Goal: Information Seeking & Learning: Learn about a topic

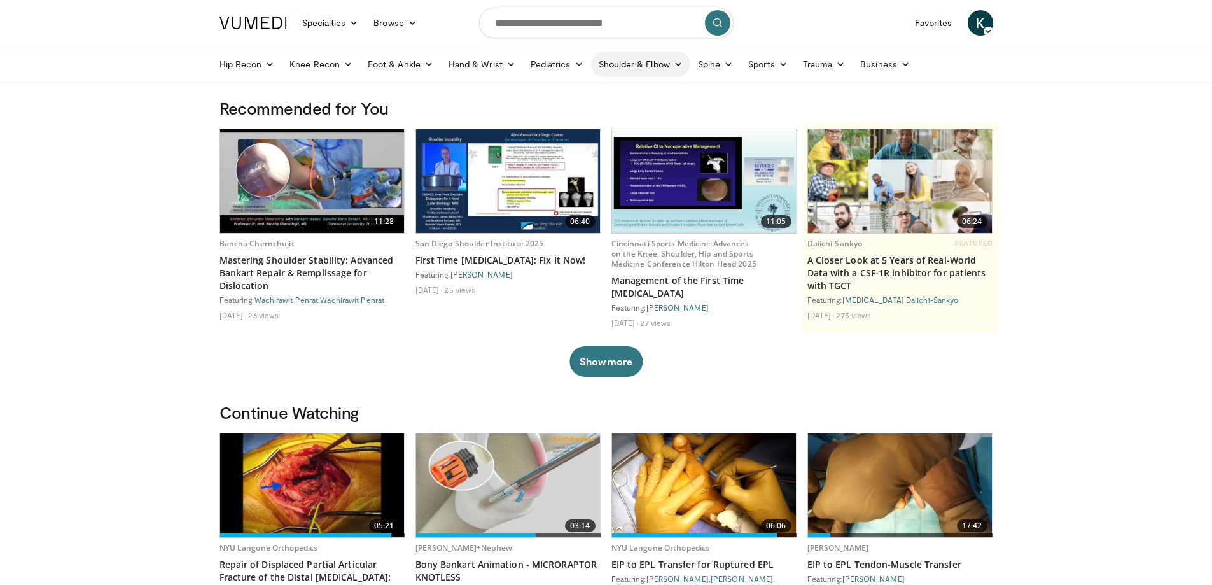
click at [607, 66] on link "Shoulder & Elbow" at bounding box center [640, 64] width 99 height 25
click at [562, 113] on link "Shoulder" at bounding box center [613, 114] width 151 height 20
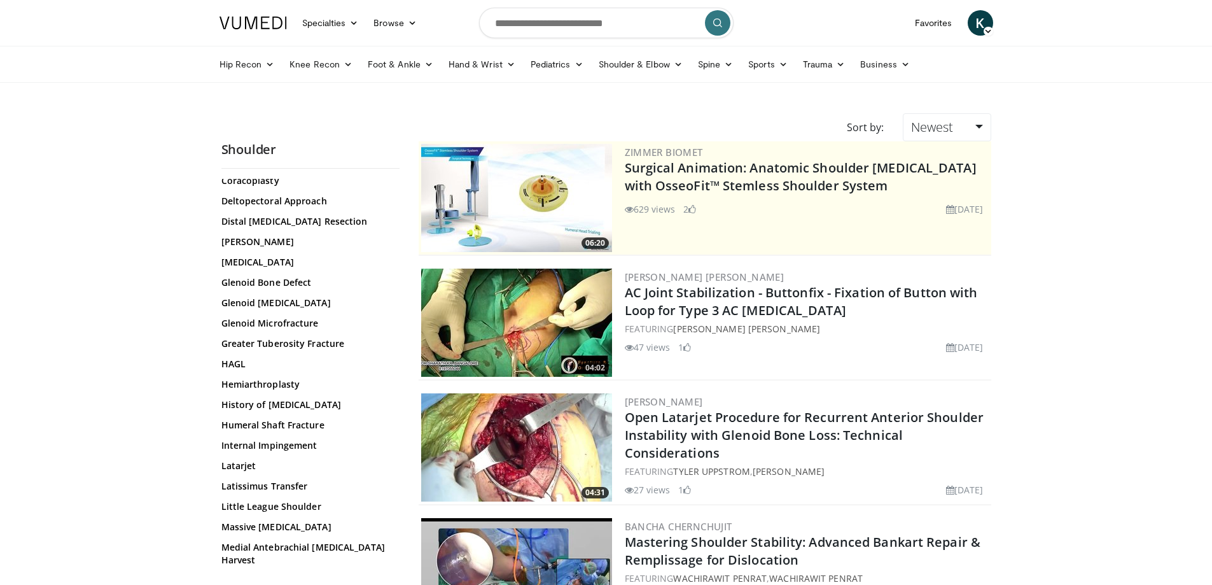
scroll to position [636, 0]
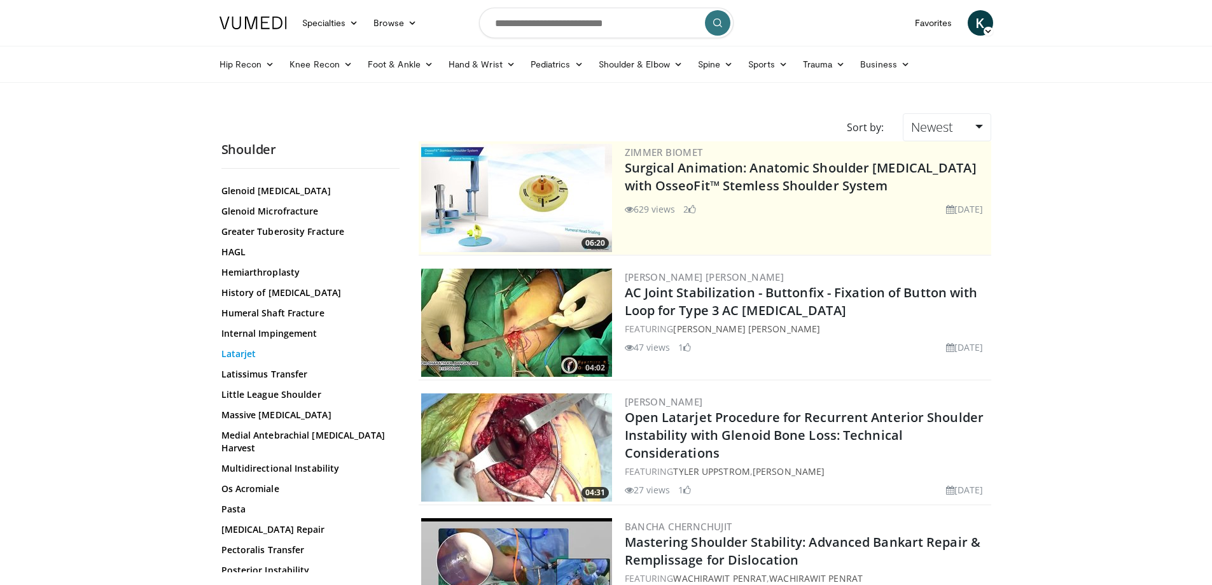
click at [248, 347] on link "Latarjet" at bounding box center [307, 353] width 172 height 13
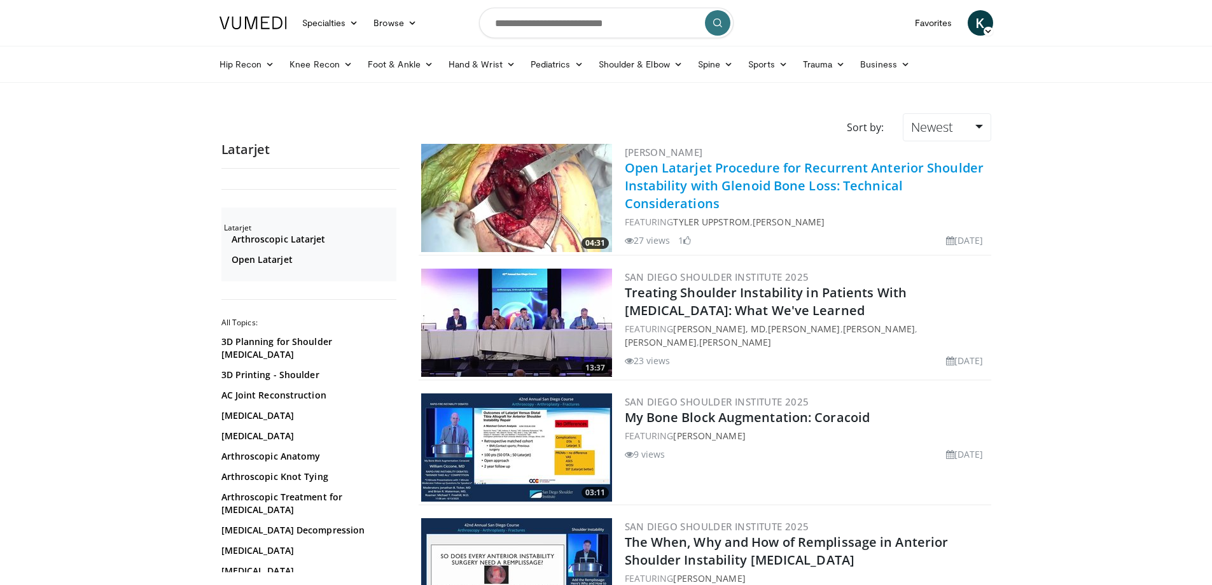
click at [768, 181] on link "Open Latarjet Procedure for Recurrent Anterior Shoulder Instability with Glenoi…" at bounding box center [804, 185] width 359 height 53
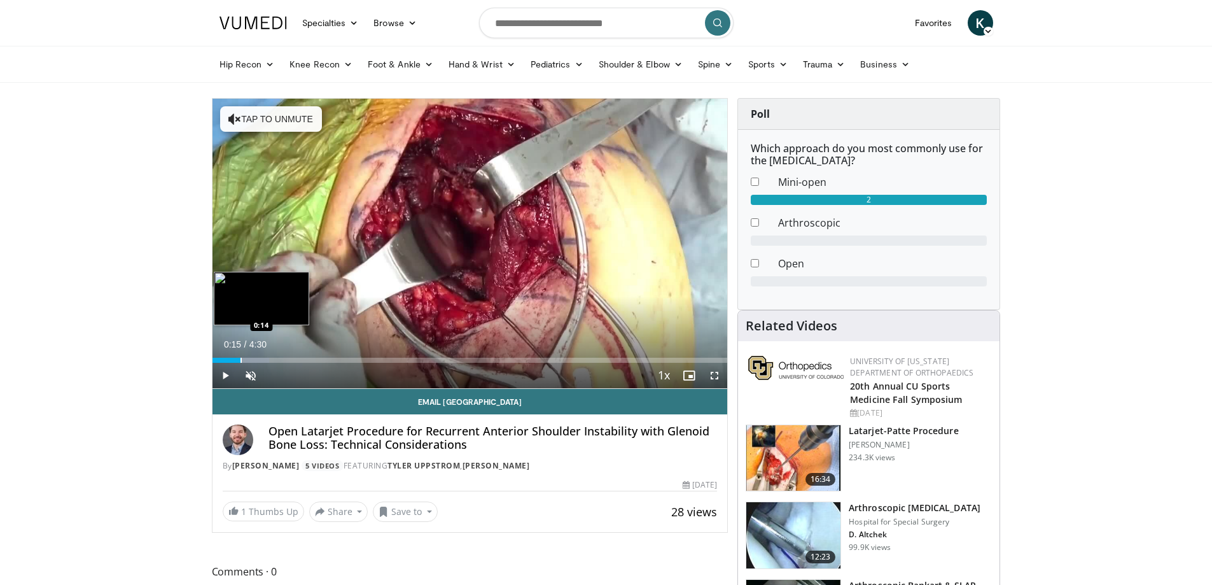
click at [240, 357] on div "Progress Bar" at bounding box center [240, 359] width 1 height 5
click at [258, 357] on div "Progress Bar" at bounding box center [258, 359] width 1 height 5
click at [279, 357] on div "Loaded : 29.57% 0:35 0:34" at bounding box center [469, 359] width 515 height 5
click at [300, 357] on div "Progress Bar" at bounding box center [300, 359] width 1 height 5
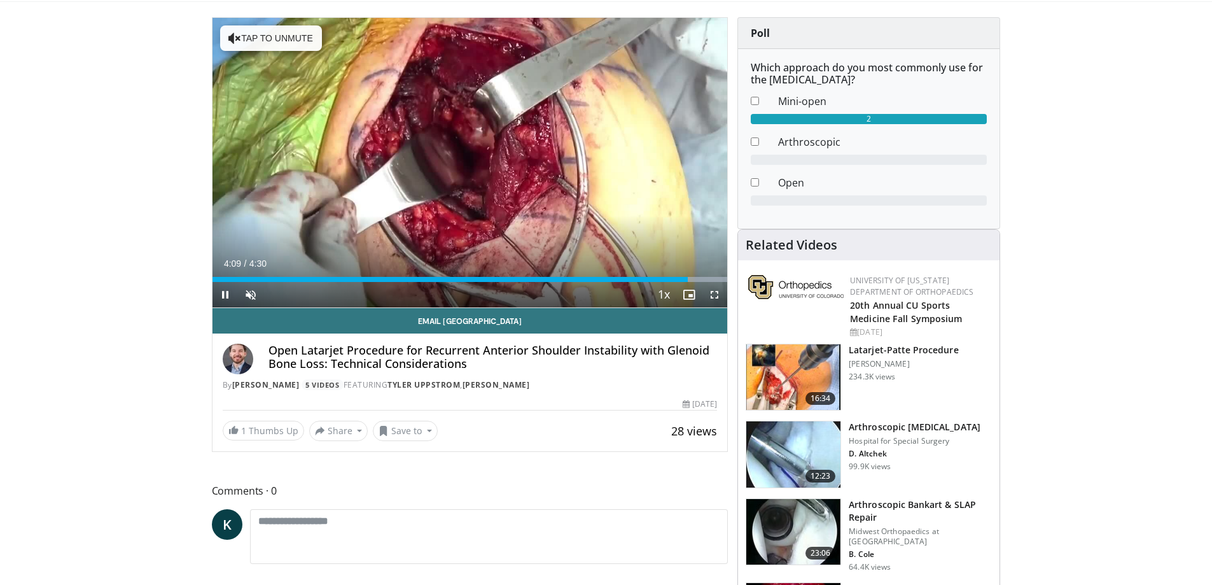
scroll to position [191, 0]
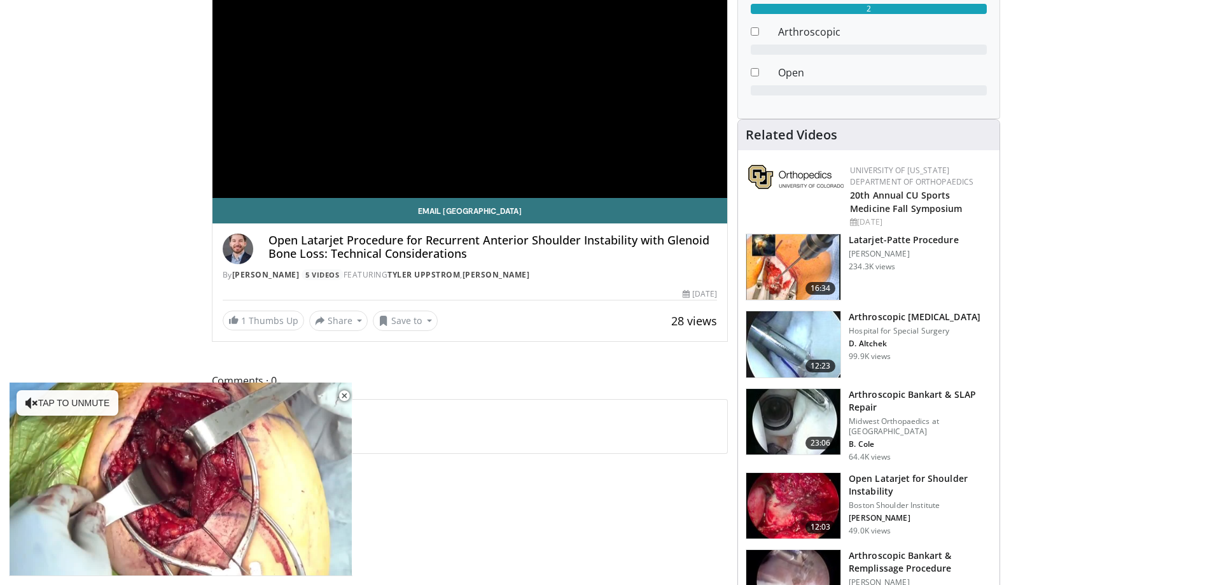
click at [920, 239] on h3 "Latarjet-Patte Procedure" at bounding box center [903, 239] width 109 height 13
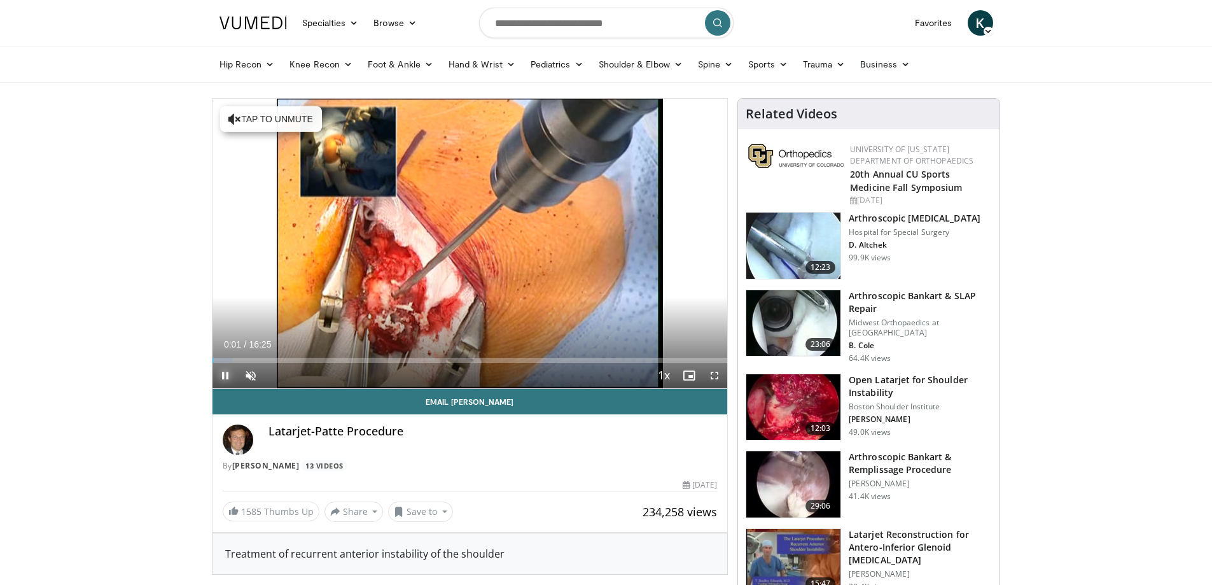
click at [223, 374] on span "Video Player" at bounding box center [224, 375] width 25 height 25
